Goal: Information Seeking & Learning: Check status

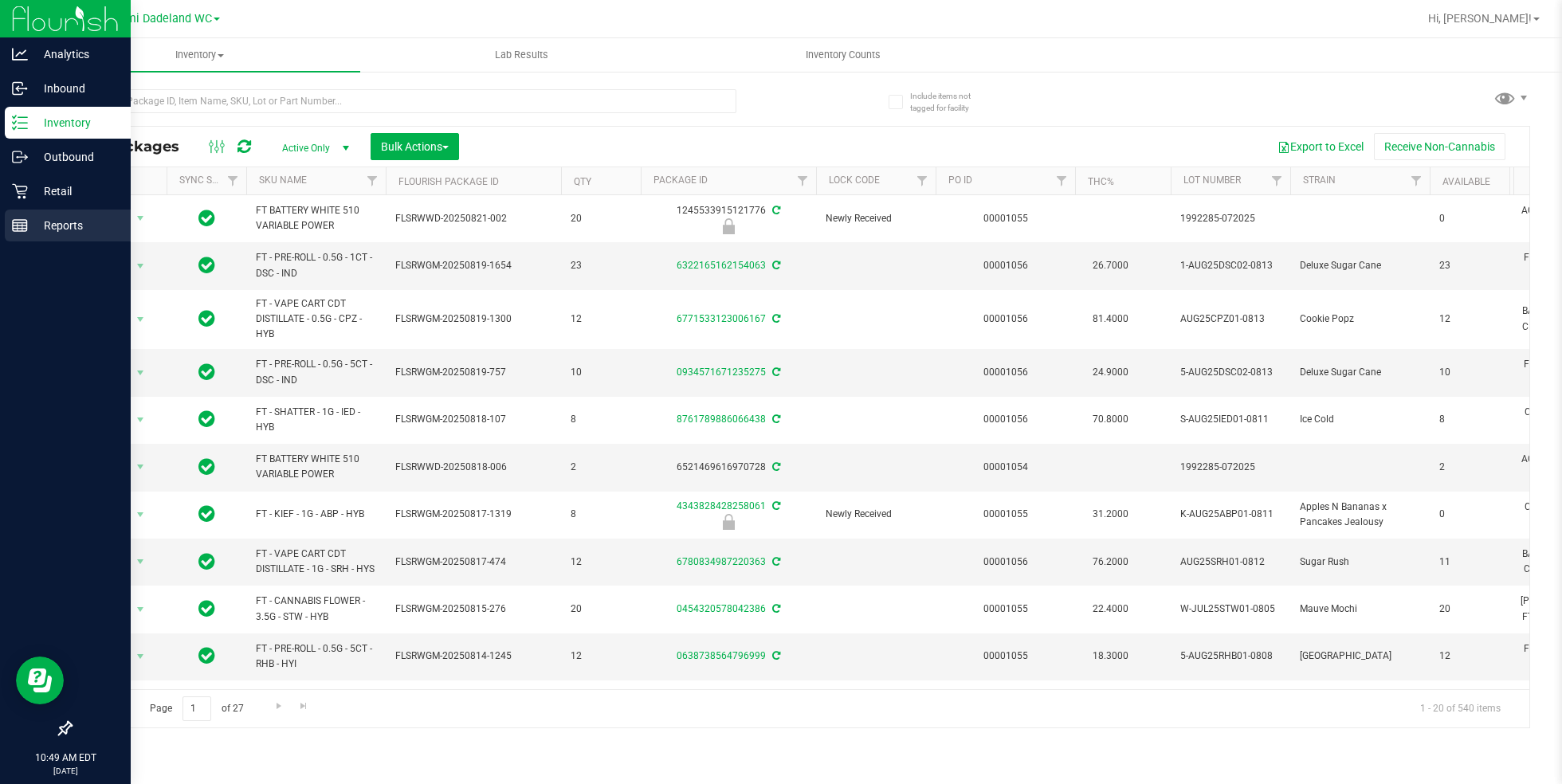
click at [16, 227] on icon at bounding box center [19, 226] width 16 height 16
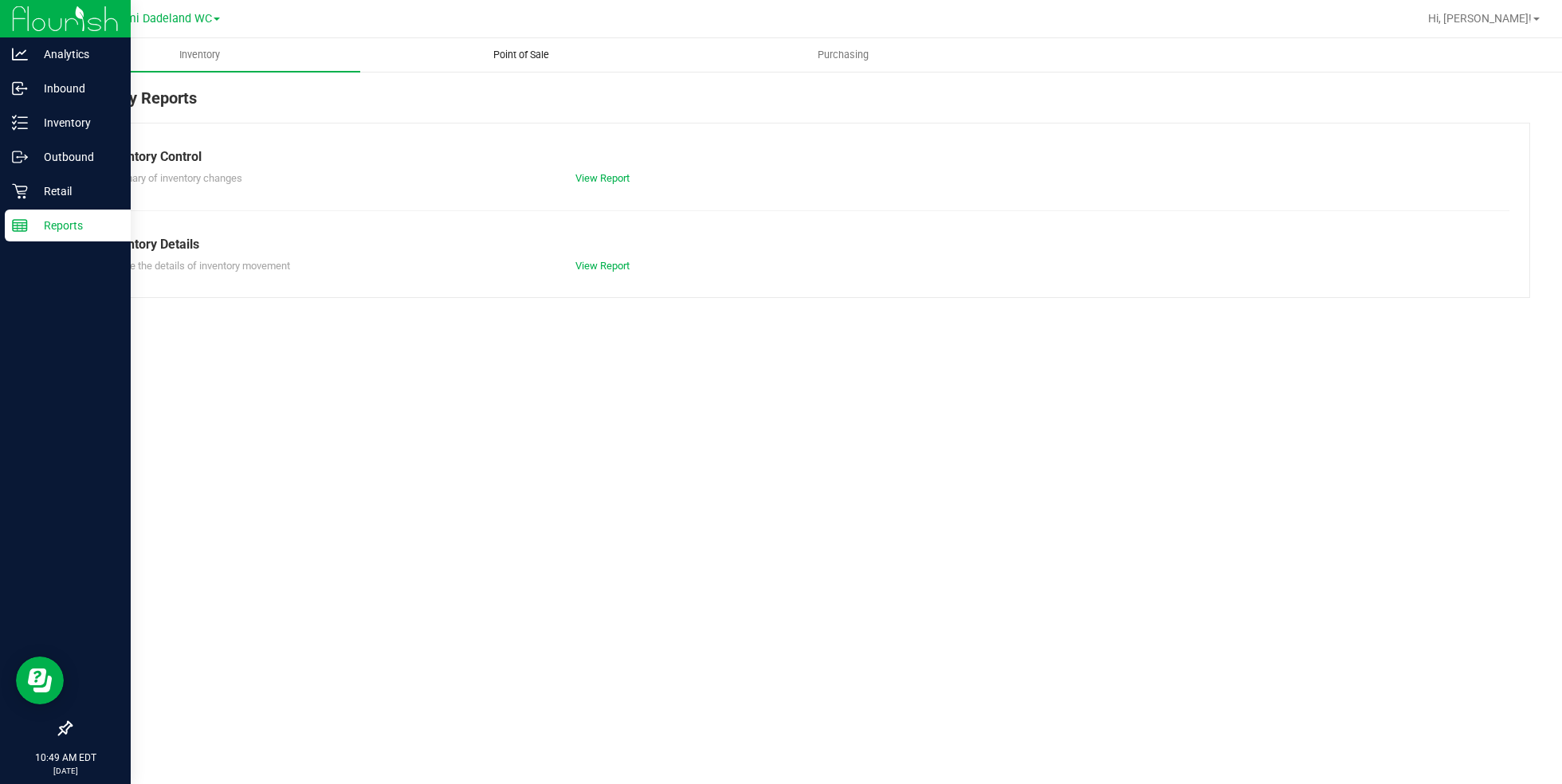
click at [496, 54] on span "Point of Sale" at bounding box center [520, 55] width 99 height 14
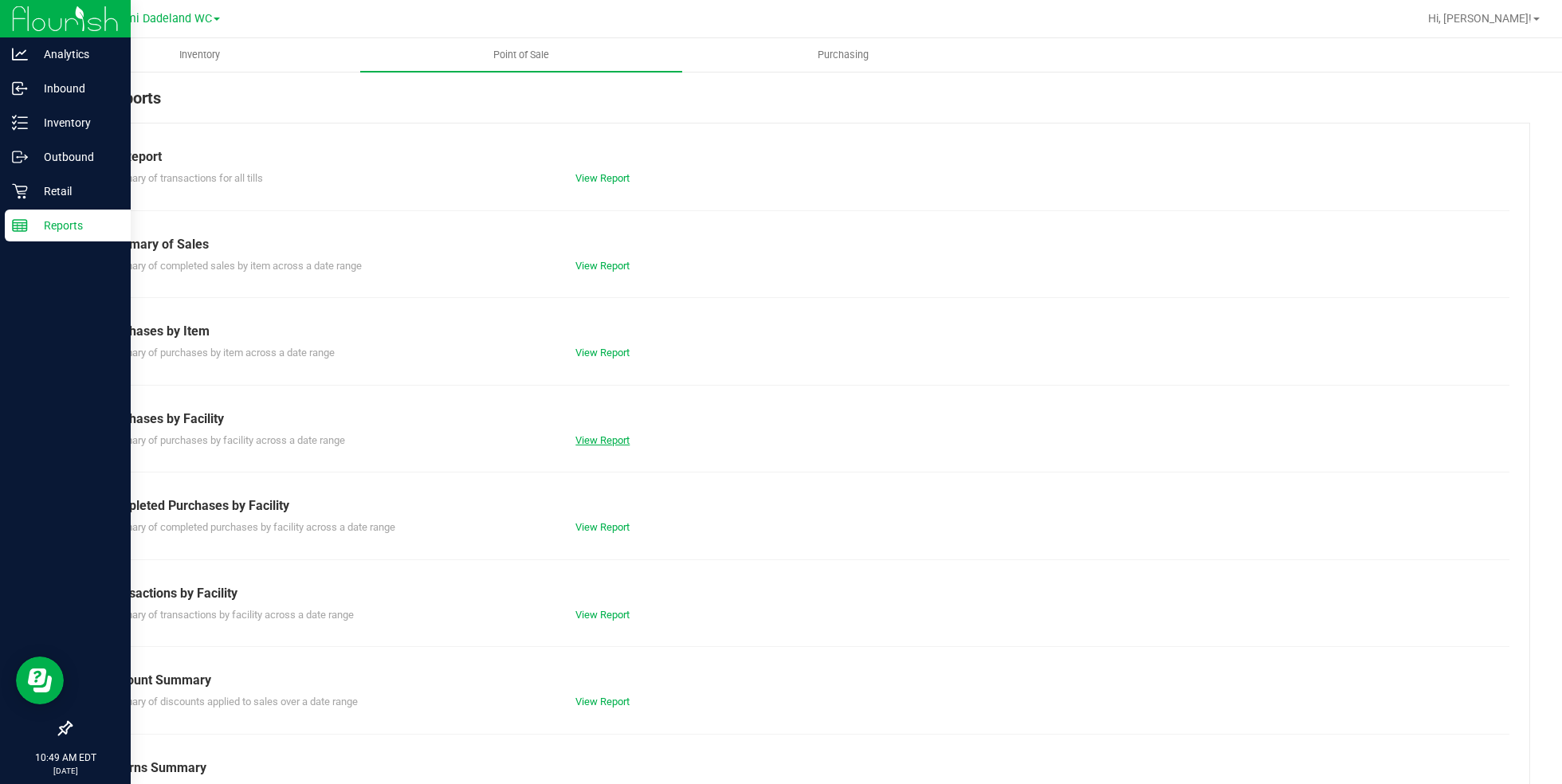
click at [613, 436] on link "View Report" at bounding box center [602, 440] width 54 height 12
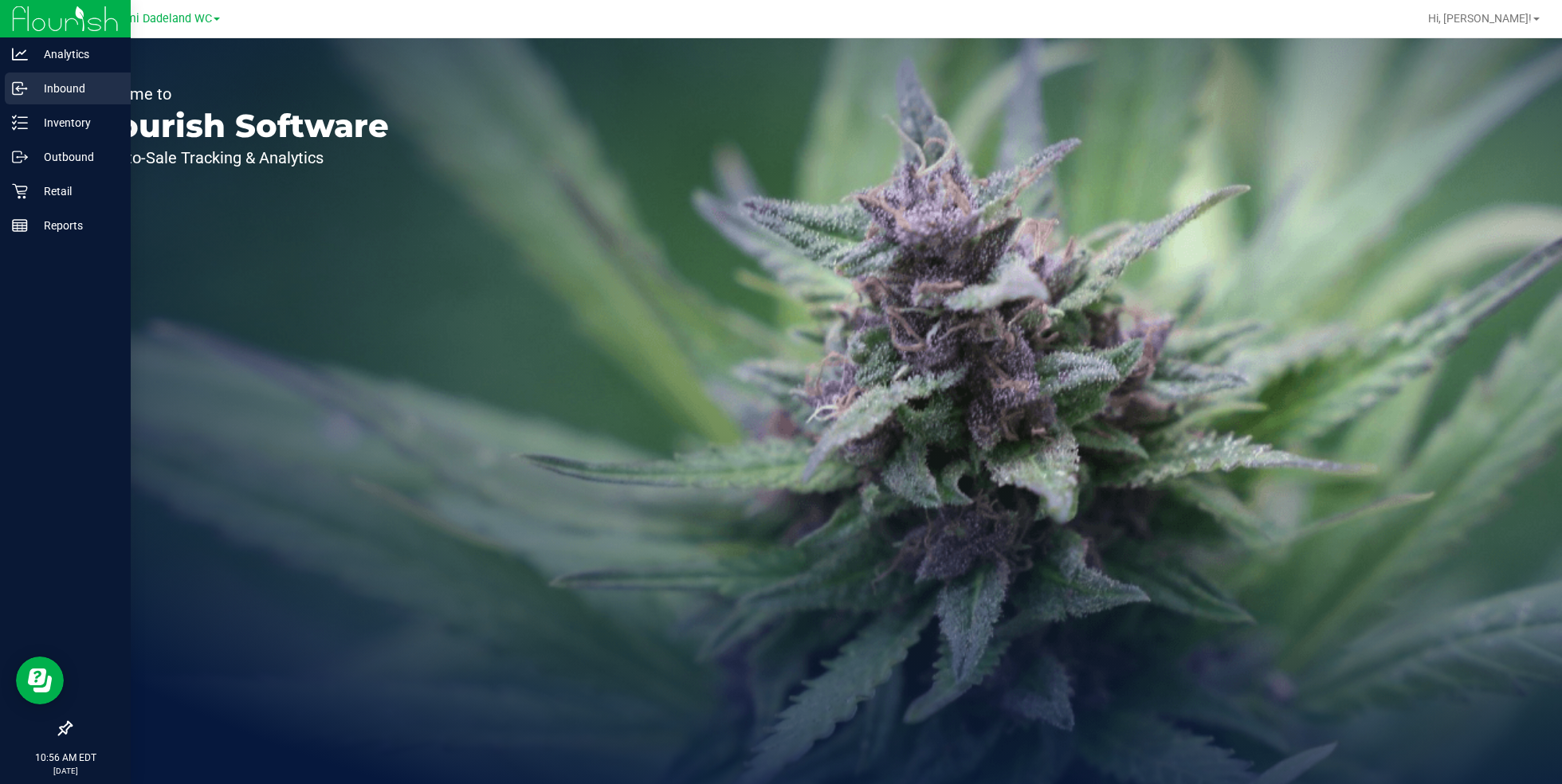
click at [69, 82] on p "Inbound" at bounding box center [76, 88] width 96 height 19
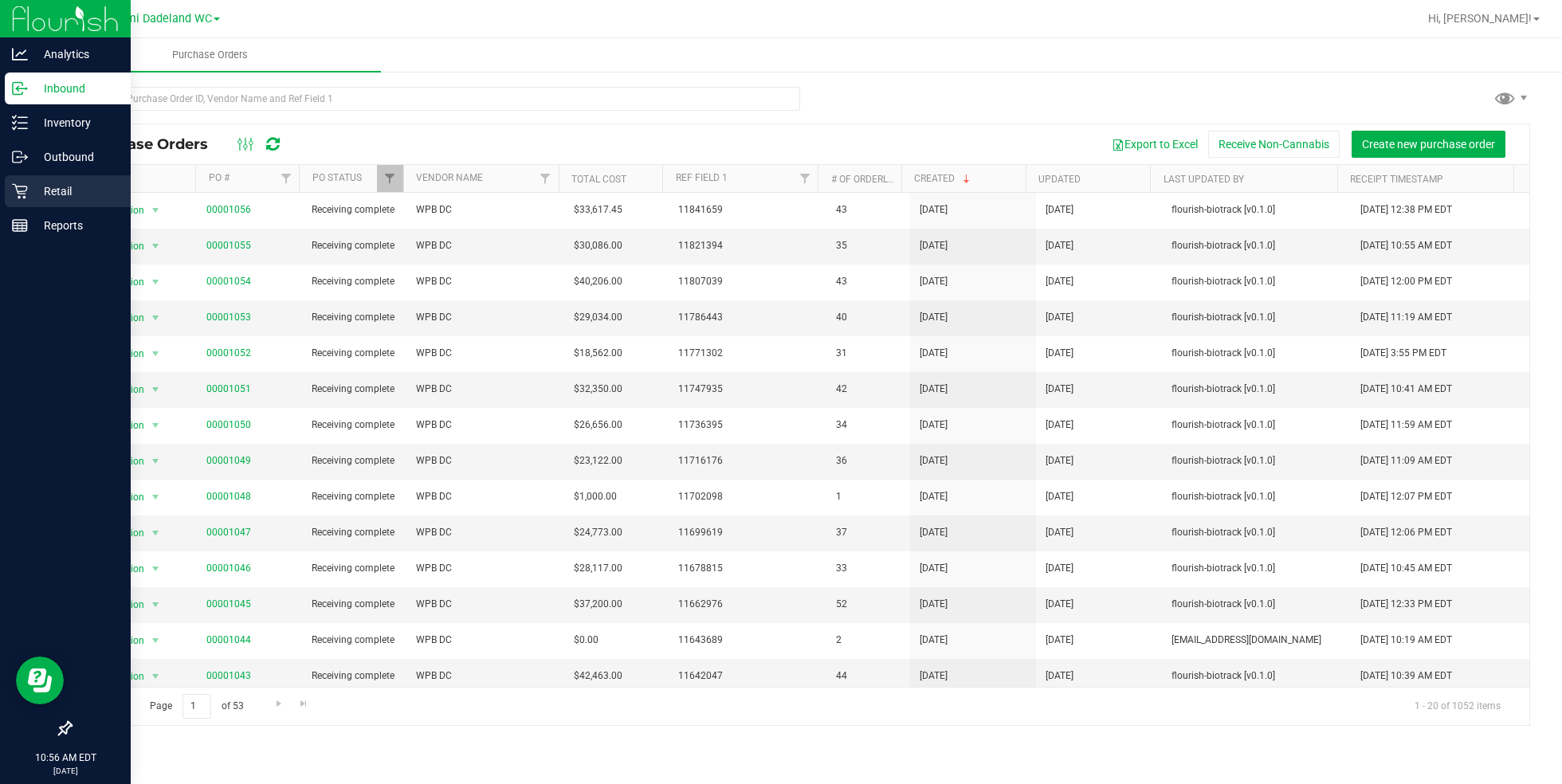
click at [21, 195] on icon at bounding box center [19, 191] width 16 height 16
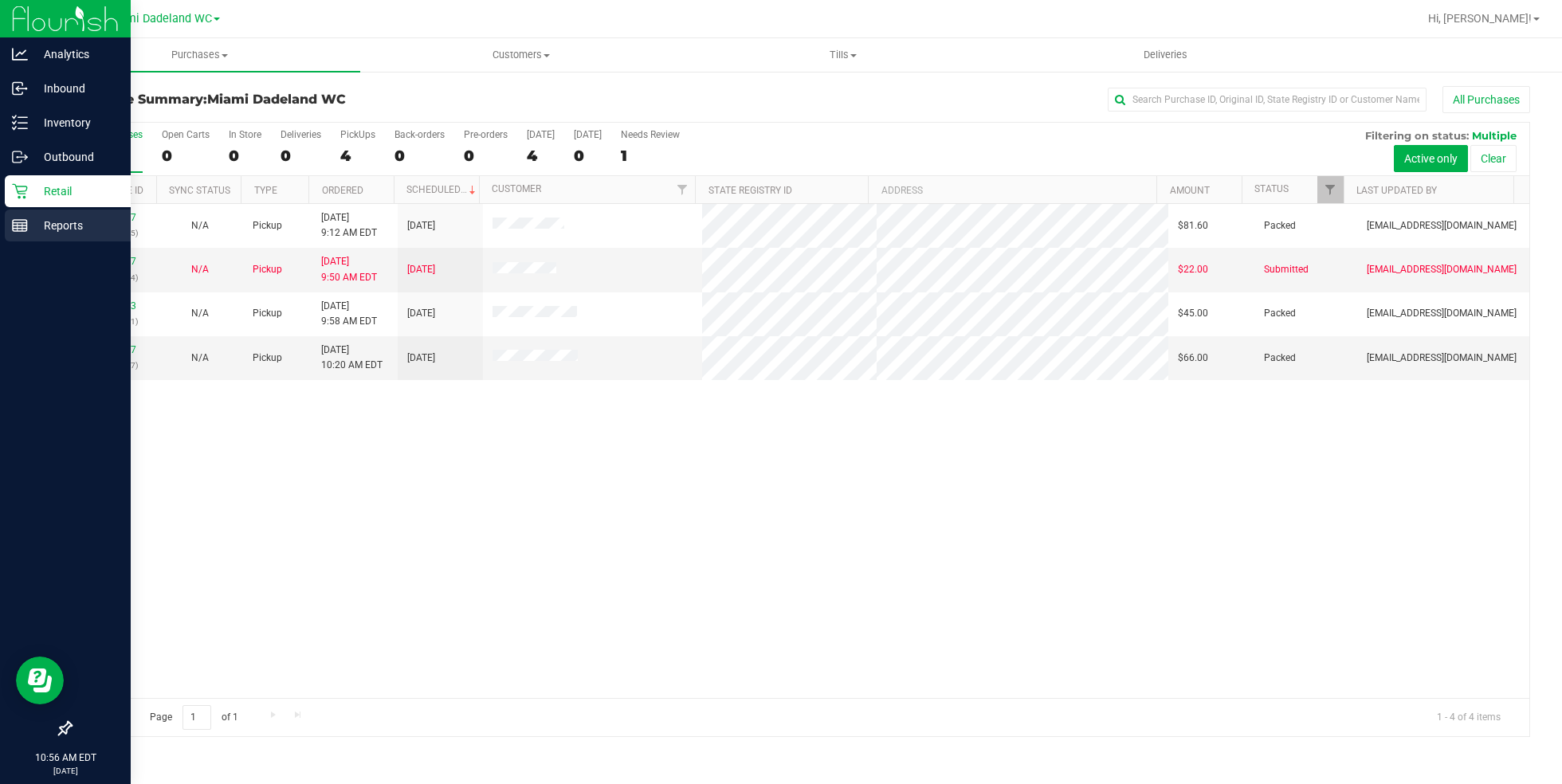
click at [109, 232] on p "Reports" at bounding box center [76, 226] width 96 height 19
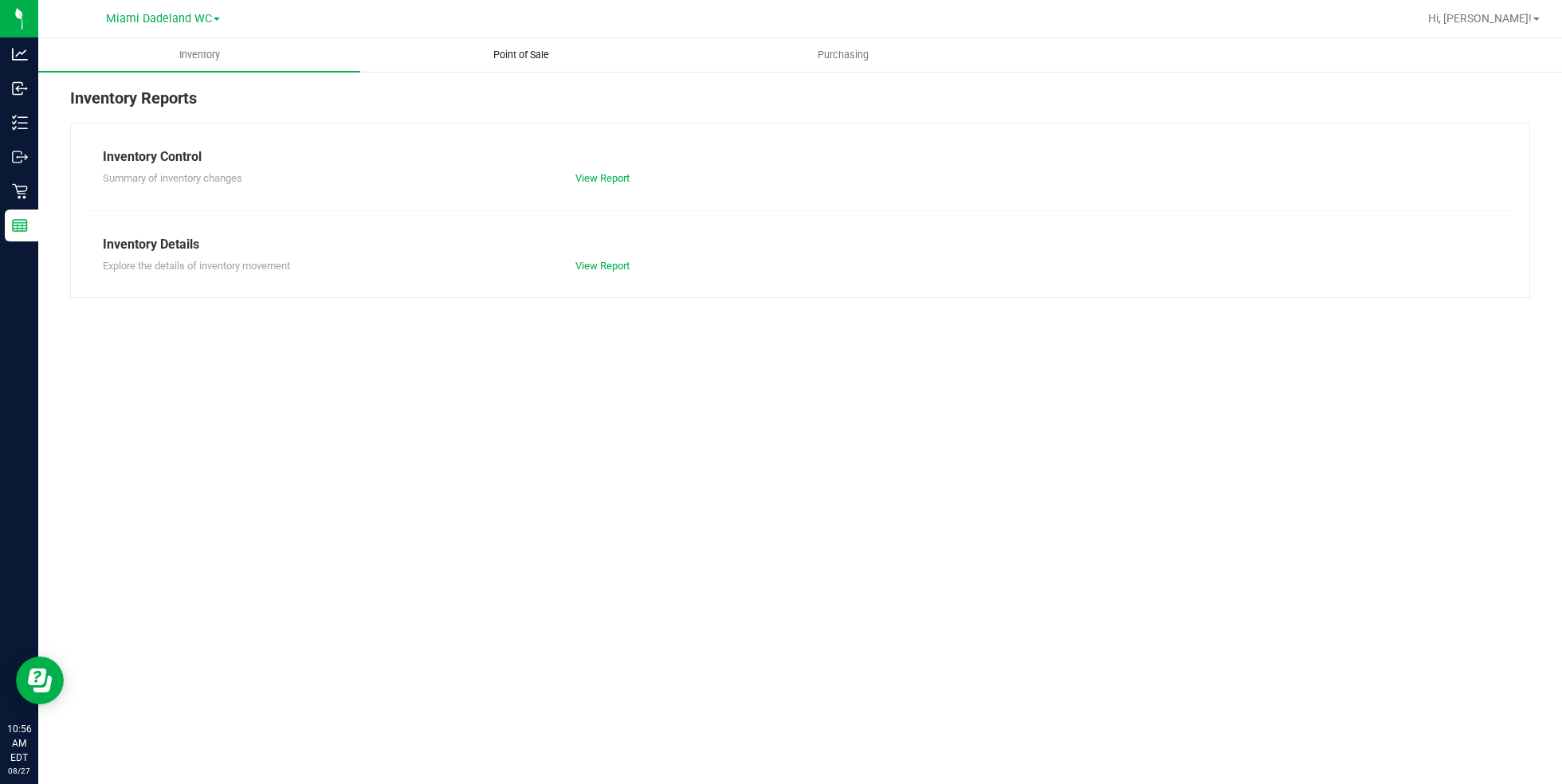
click at [545, 58] on span "Point of Sale" at bounding box center [520, 55] width 99 height 14
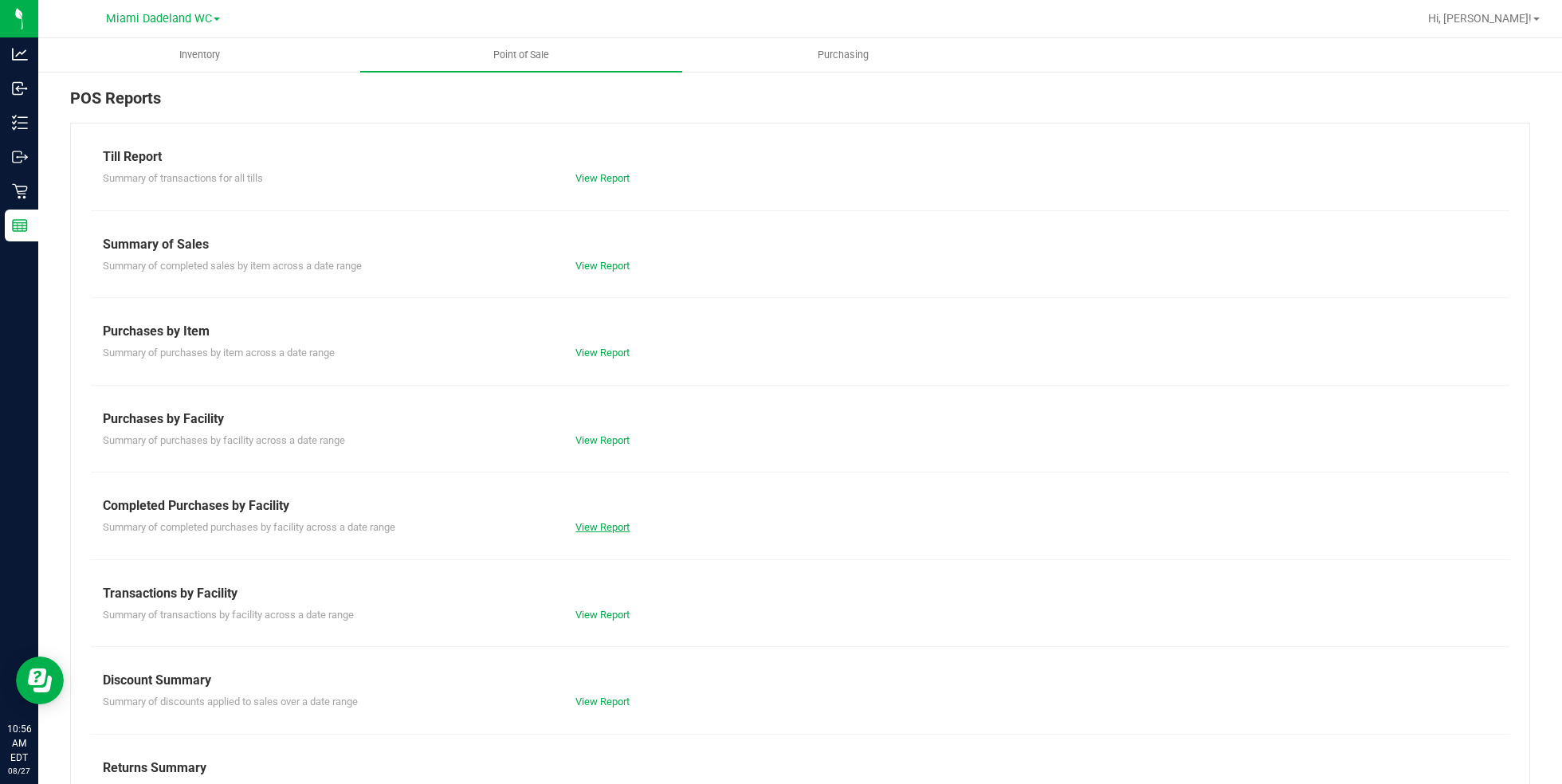
click at [597, 523] on link "View Report" at bounding box center [602, 527] width 54 height 12
